Goal: Use online tool/utility: Utilize a website feature to perform a specific function

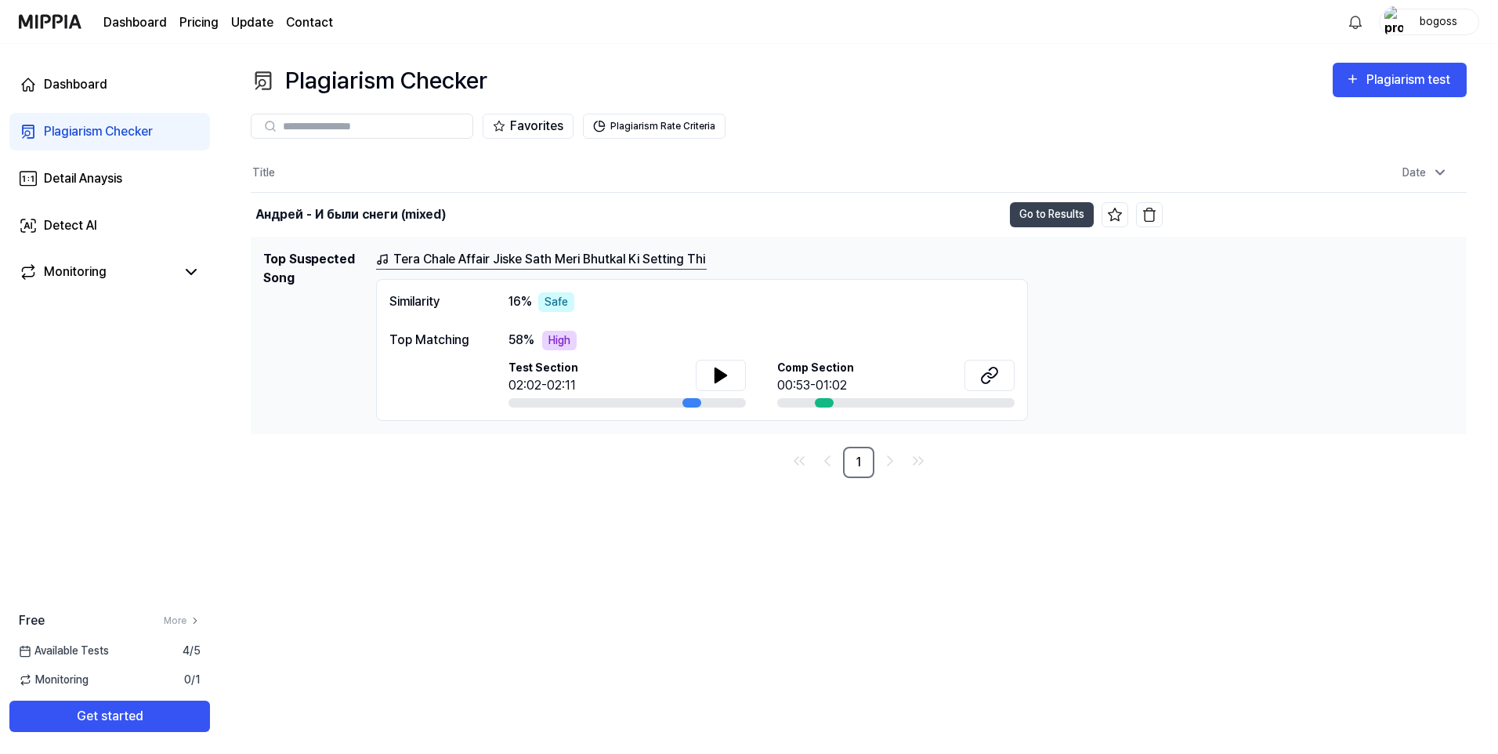
click at [735, 506] on div "Plagiarism Checker Plagiarism test Plagiarism Checker Detail Analysis Detect AI…" at bounding box center [858, 399] width 1279 height 710
click at [712, 549] on div "Plagiarism Checker Plagiarism test Plagiarism Checker Detail Analysis Detect AI…" at bounding box center [858, 399] width 1279 height 710
drag, startPoint x: 563, startPoint y: 300, endPoint x: 543, endPoint y: 300, distance: 19.6
click at [543, 300] on div "Safe" at bounding box center [556, 302] width 36 height 20
click at [701, 483] on div "Plagiarism Checker Plagiarism test Plagiarism Checker Detail Analysis Detect AI…" at bounding box center [858, 399] width 1279 height 710
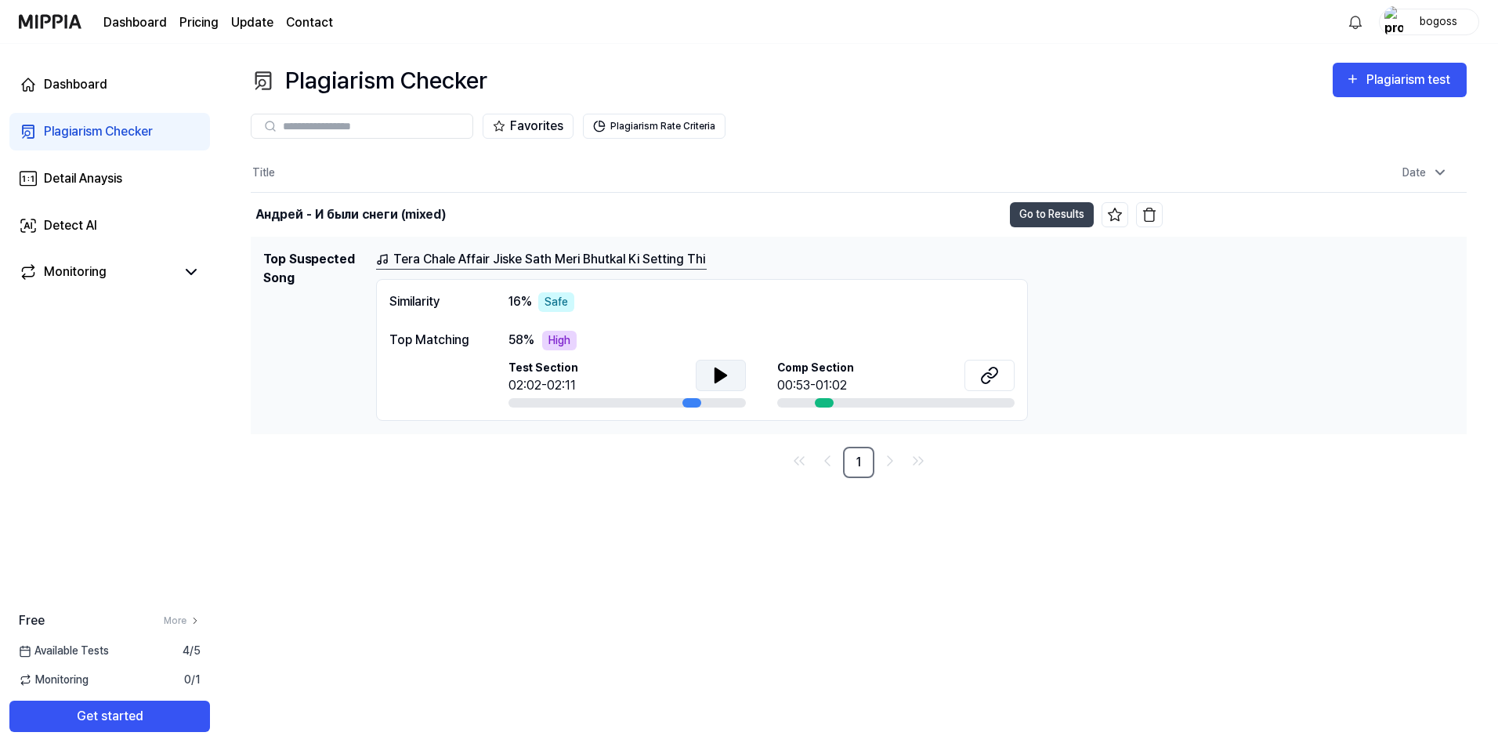
click at [731, 376] on button at bounding box center [721, 375] width 50 height 31
drag, startPoint x: 445, startPoint y: 300, endPoint x: 371, endPoint y: 288, distance: 75.5
click at [371, 288] on div "Top Suspected Song Tera Chale Affair Jiske Sath [PERSON_NAME] Ki Setting Thi Si…" at bounding box center [858, 335] width 1191 height 171
drag, startPoint x: 371, startPoint y: 288, endPoint x: 396, endPoint y: 300, distance: 28.0
drag, startPoint x: 480, startPoint y: 334, endPoint x: 379, endPoint y: 335, distance: 101.9
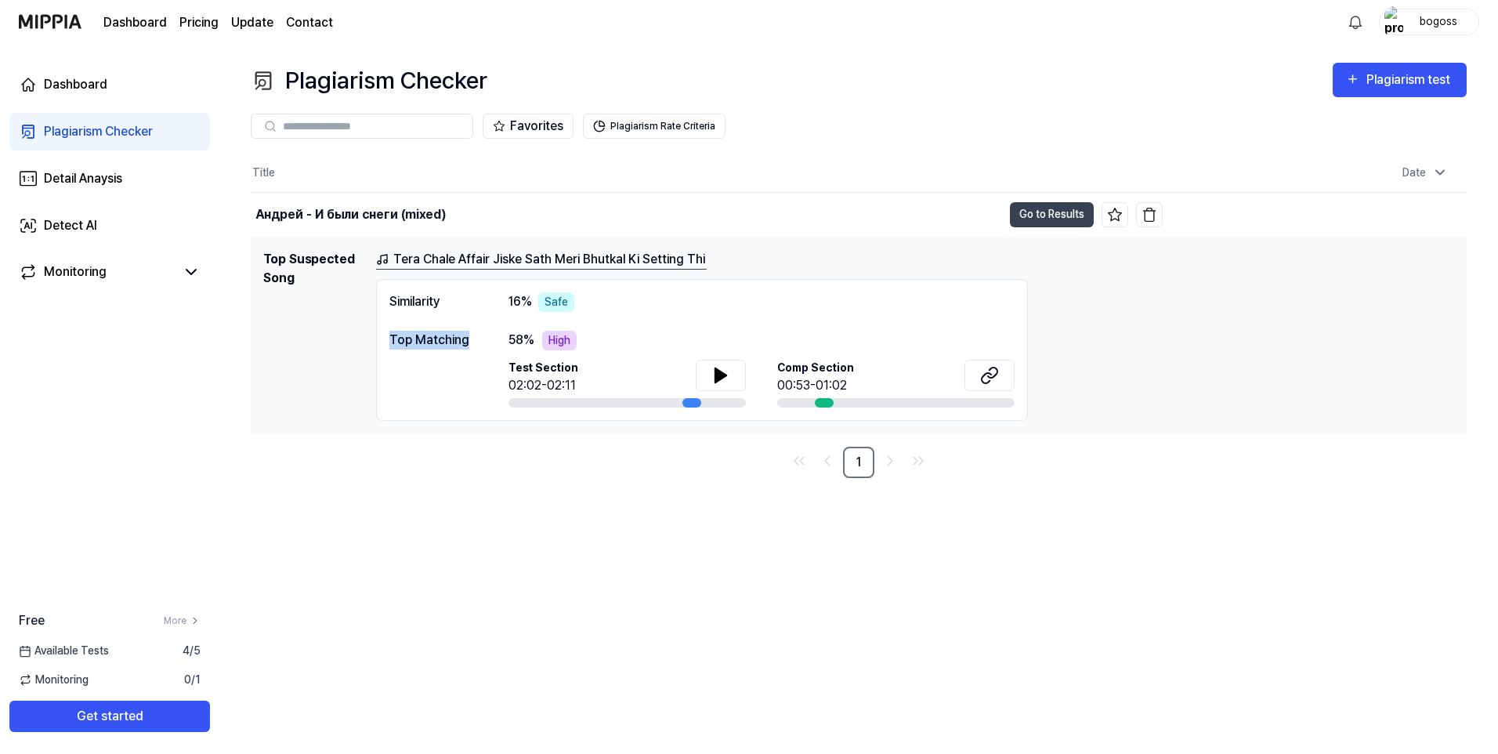
click at [379, 335] on div "Similarity 16 % Safe Top Matching 58 % High Test Section 02:02-02:11 Comp Secti…" at bounding box center [702, 350] width 652 height 142
drag, startPoint x: 379, startPoint y: 335, endPoint x: 407, endPoint y: 340, distance: 28.7
copy div "Top Matching"
click at [724, 371] on icon at bounding box center [721, 375] width 19 height 19
click at [991, 366] on icon at bounding box center [989, 375] width 19 height 19
